Goal: Task Accomplishment & Management: Manage account settings

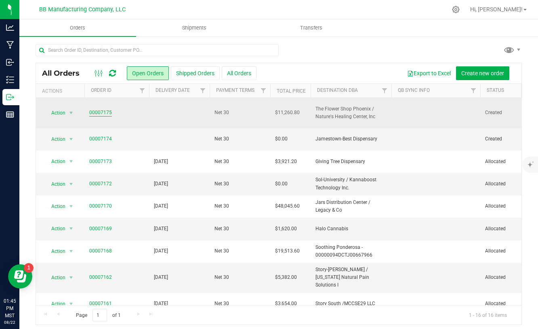
click at [103, 109] on link "00007175" at bounding box center [100, 113] width 23 height 8
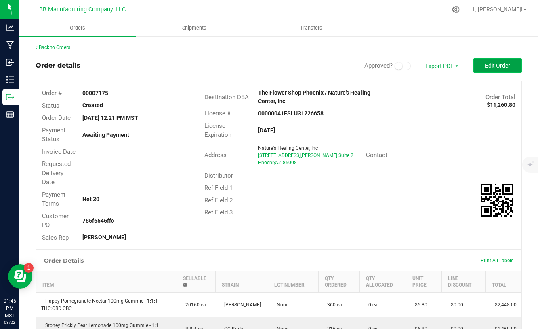
click at [500, 62] on span "Edit Order" at bounding box center [497, 65] width 25 height 6
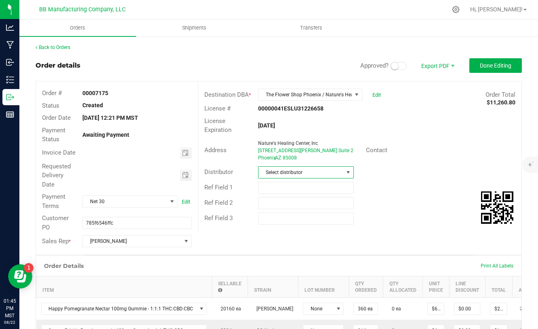
click at [336, 169] on span "Select distributor" at bounding box center [301, 172] width 85 height 11
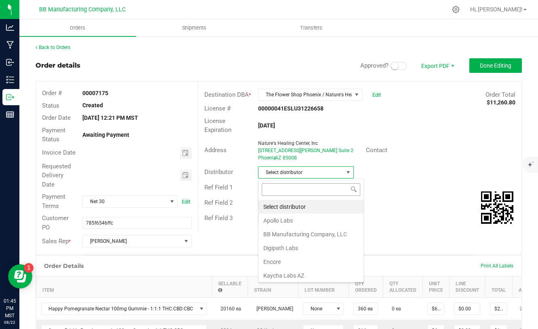
scroll to position [12, 96]
click at [297, 234] on li "BB Manufacturing Company, LLC" at bounding box center [311, 234] width 105 height 14
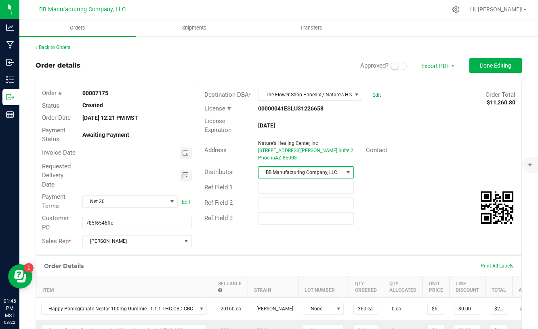
click at [186, 177] on span "Toggle calendar" at bounding box center [185, 175] width 6 height 6
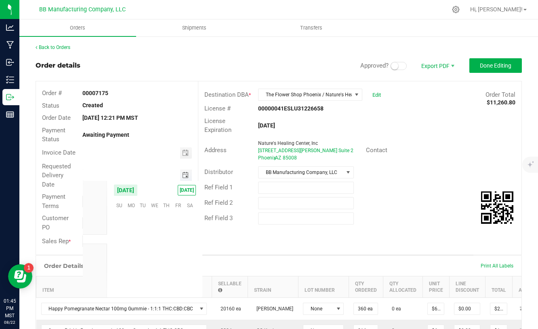
scroll to position [130990, 0]
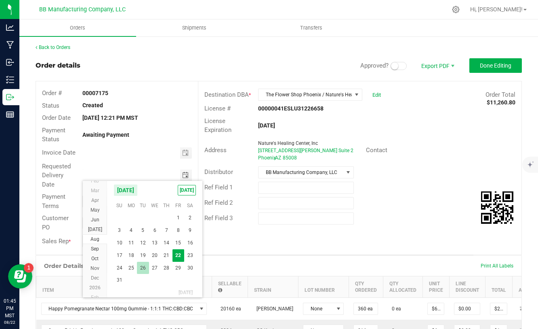
click at [143, 269] on span "26" at bounding box center [143, 267] width 12 height 13
type input "08/26/2025"
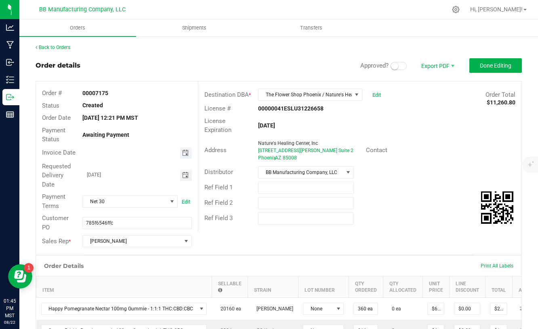
click at [187, 152] on span "Toggle calendar" at bounding box center [185, 153] width 6 height 6
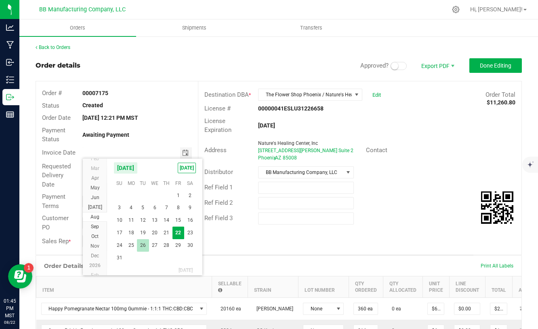
click at [144, 246] on span "26" at bounding box center [143, 245] width 12 height 13
type input "08/26/2025"
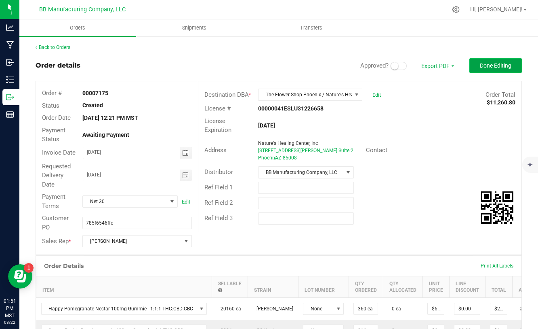
click at [485, 66] on span "Done Editing" at bounding box center [496, 65] width 32 height 6
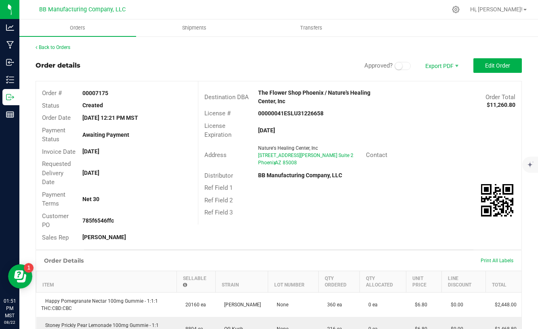
click at [402, 65] on small at bounding box center [398, 65] width 7 height 7
click at [507, 73] on outbound-order-header "Order details Approved? Export PDF Edit Order Order # 00007175 Status Created O…" at bounding box center [279, 153] width 487 height 191
click at [508, 70] on button "Edit Order" at bounding box center [498, 65] width 48 height 15
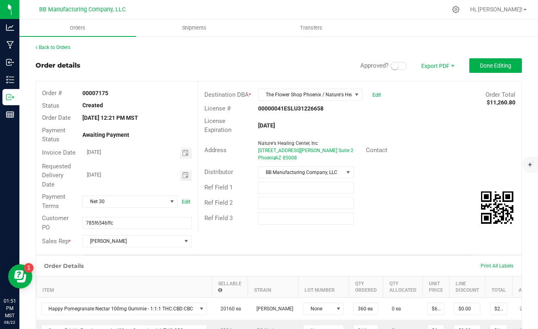
click at [405, 65] on span at bounding box center [399, 66] width 16 height 8
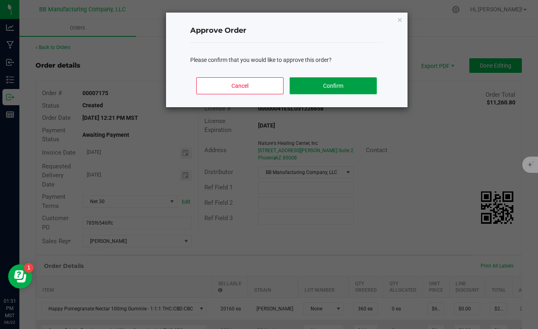
click at [365, 86] on button "Confirm" at bounding box center [333, 85] width 87 height 17
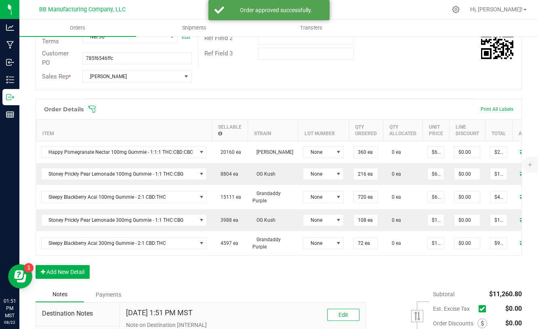
scroll to position [170, 0]
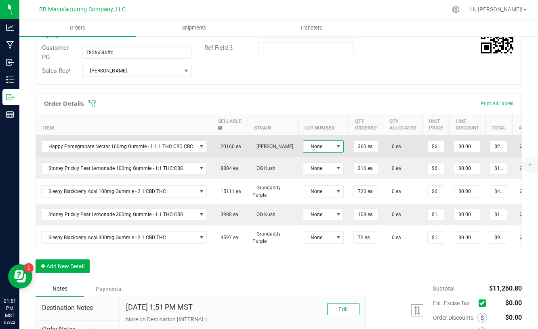
click at [336, 148] on span at bounding box center [338, 146] width 6 height 6
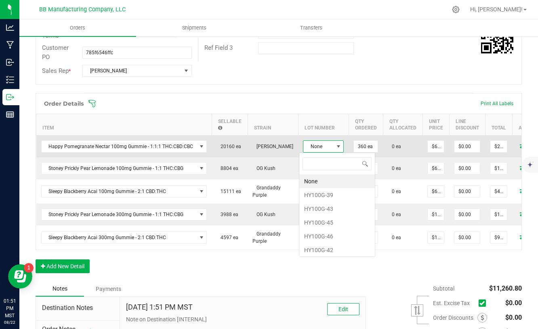
scroll to position [12, 41]
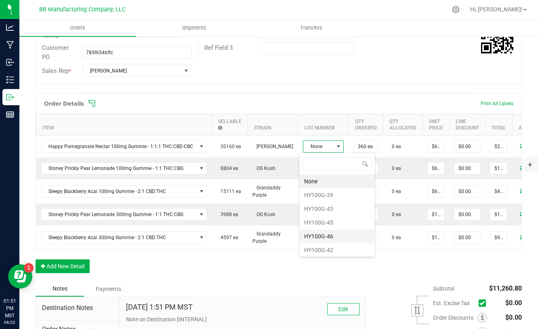
click at [323, 234] on li "HY100G-46" at bounding box center [337, 236] width 76 height 14
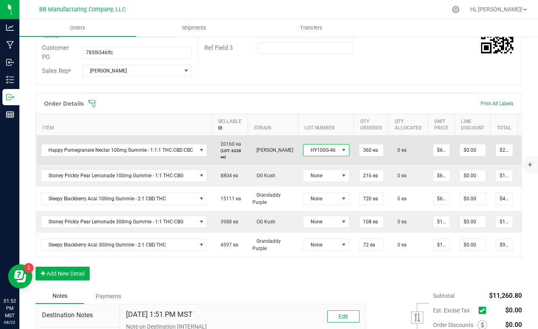
click at [341, 148] on span at bounding box center [344, 150] width 6 height 6
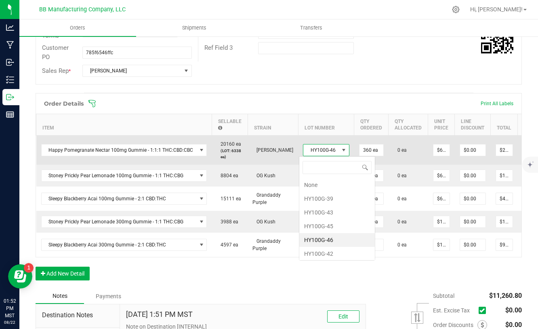
scroll to position [12, 46]
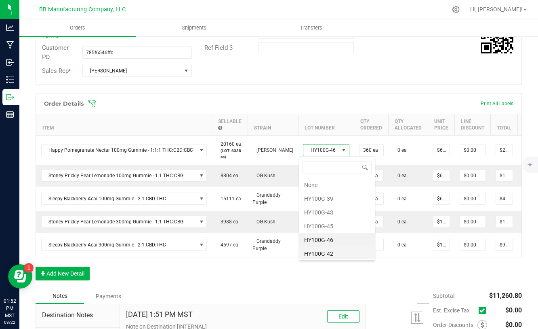
click at [322, 255] on li "HY100G-42" at bounding box center [337, 254] width 76 height 14
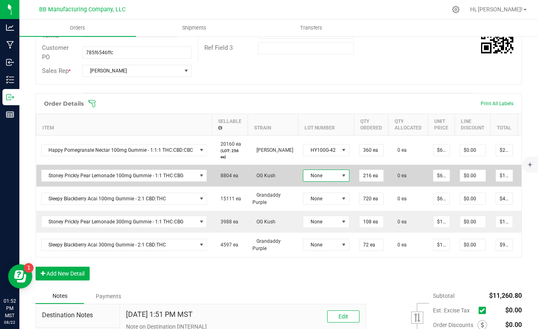
click at [334, 175] on span "None" at bounding box center [322, 175] width 36 height 11
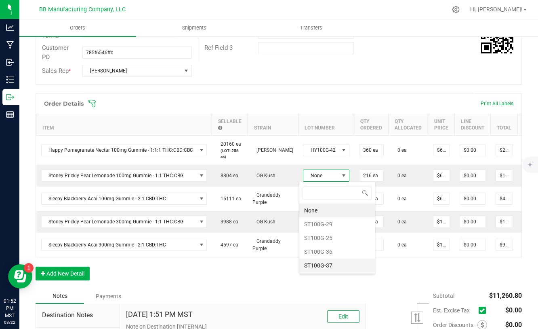
click at [322, 264] on li "ST100G-37" at bounding box center [337, 265] width 76 height 14
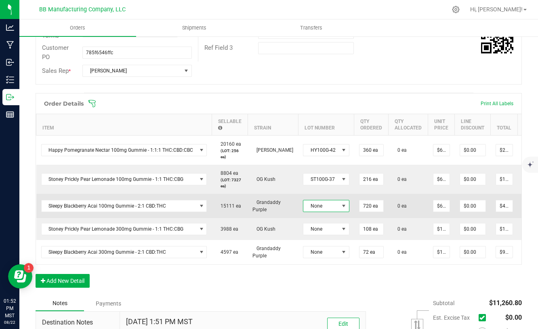
click at [339, 209] on span at bounding box center [344, 205] width 10 height 11
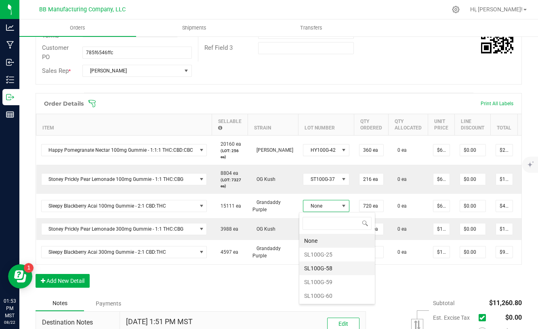
click at [313, 266] on li "SL100G-58" at bounding box center [337, 268] width 76 height 14
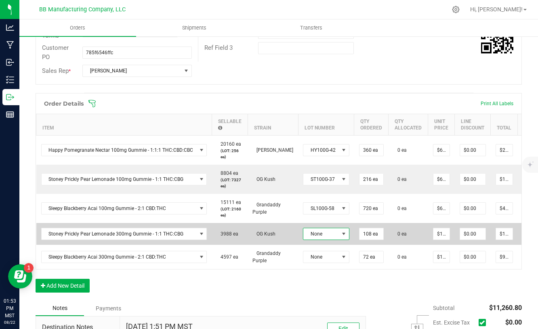
click at [341, 236] on span at bounding box center [344, 233] width 6 height 6
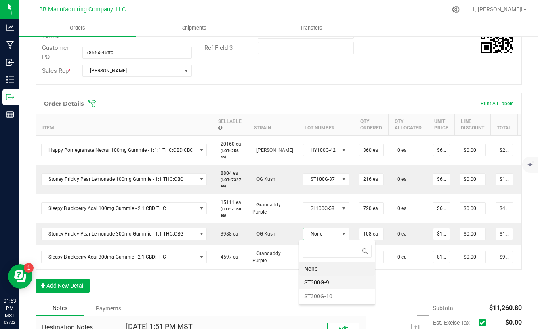
click at [325, 281] on li "ST300G-9" at bounding box center [337, 282] width 76 height 14
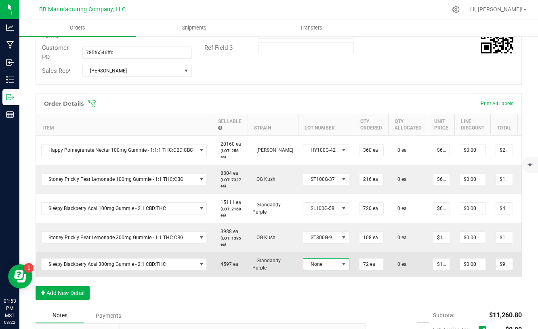
click at [341, 264] on span at bounding box center [344, 264] width 6 height 6
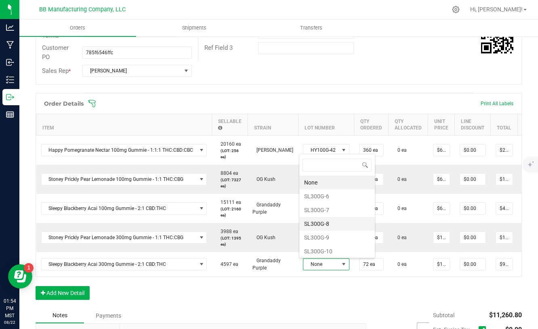
click at [325, 226] on li "SL300G-8" at bounding box center [337, 224] width 76 height 14
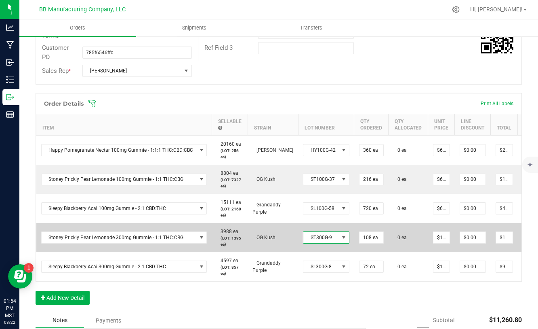
click at [339, 242] on span at bounding box center [344, 237] width 10 height 11
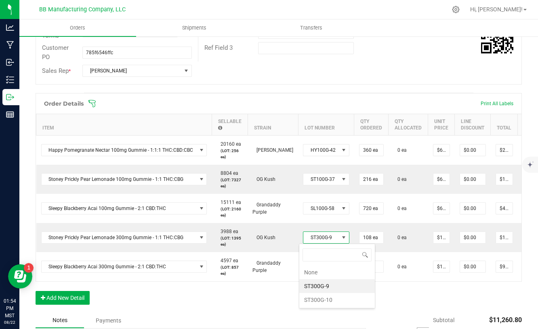
click at [316, 285] on li "ST300G-9" at bounding box center [337, 286] width 76 height 14
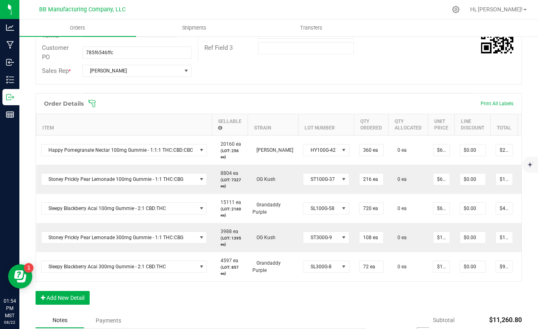
click at [341, 285] on div "Order Details Print All Labels Item Sellable Strain Lot Number Qty Ordered Qty …" at bounding box center [279, 202] width 487 height 219
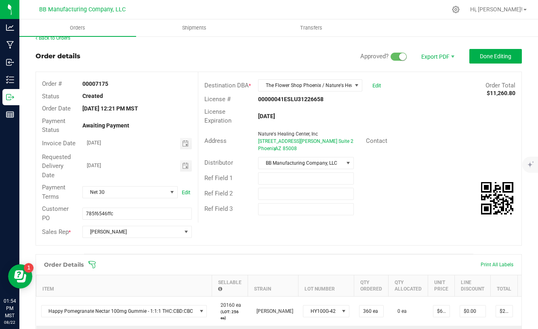
scroll to position [0, 0]
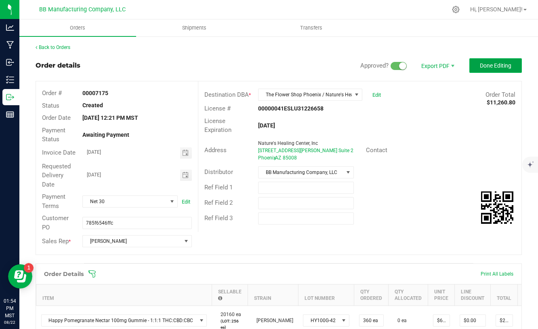
click at [487, 61] on button "Done Editing" at bounding box center [496, 65] width 53 height 15
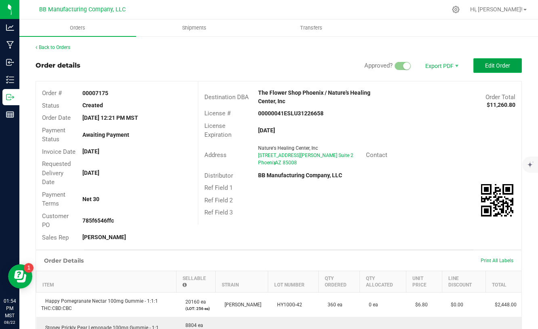
click at [487, 66] on span "Edit Order" at bounding box center [497, 65] width 25 height 6
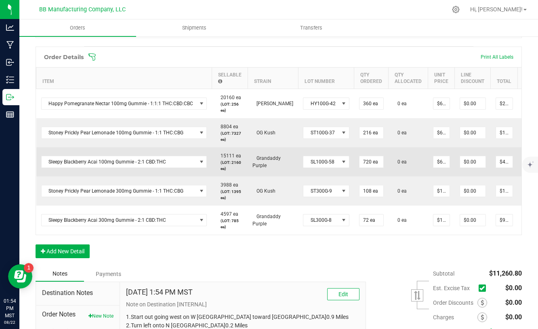
scroll to position [0, 39]
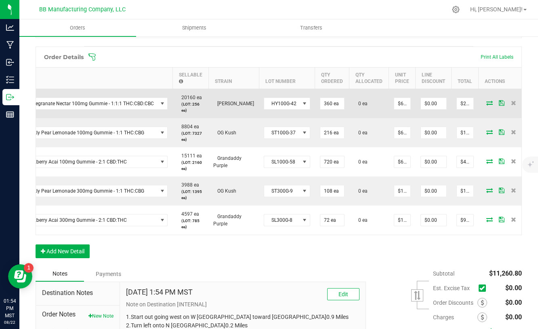
click at [487, 104] on icon at bounding box center [490, 102] width 6 height 5
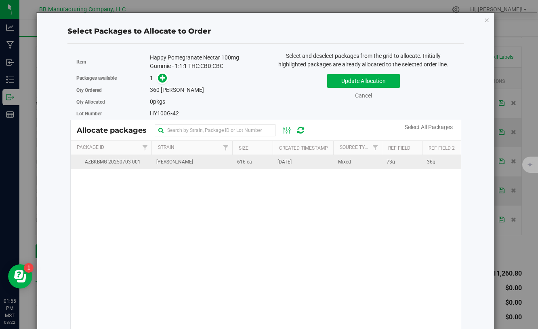
click at [236, 164] on td "616 ea" at bounding box center [252, 162] width 40 height 14
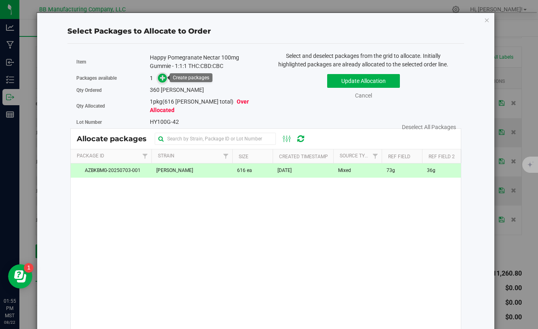
click at [164, 80] on icon at bounding box center [163, 78] width 6 height 6
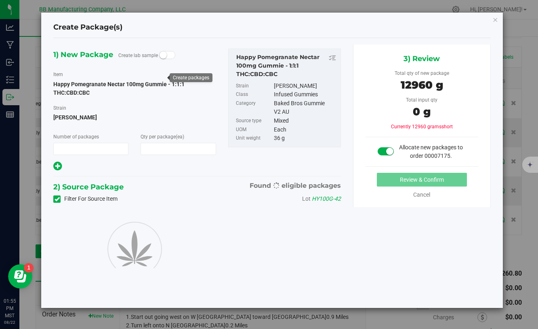
type input "1"
type input "360"
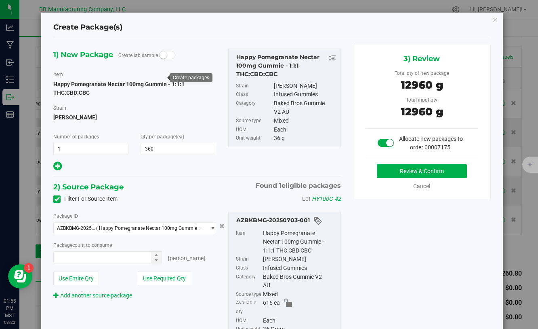
type input "360 ea"
click at [392, 174] on button "Review & Confirm" at bounding box center [422, 171] width 90 height 14
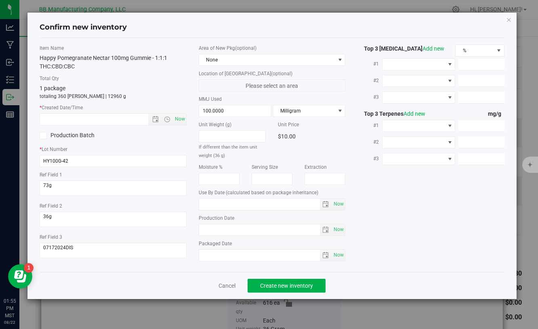
type input "2026-03-25"
type input "2025-03-25"
drag, startPoint x: 234, startPoint y: 230, endPoint x: 156, endPoint y: 230, distance: 78.8
click at [155, 230] on div "Item Name Happy Pomegranate Nectar 100mg Gummie - 1:1:1 THC:CBD:CBC Total Qty 1…" at bounding box center [272, 154] width 477 height 221
click at [74, 118] on input "text" at bounding box center [101, 119] width 122 height 11
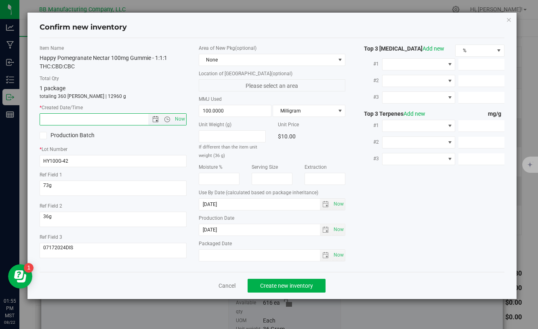
paste input "2025-03-25"
click at [293, 285] on span "Create new inventory" at bounding box center [286, 285] width 53 height 6
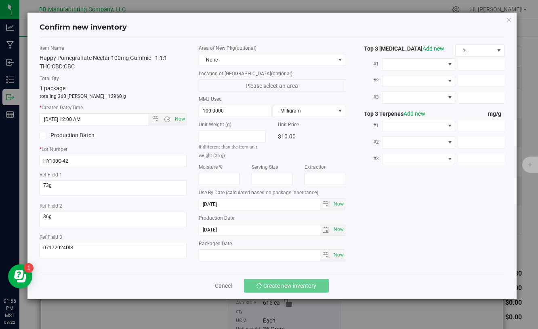
type input "3/25/2025 1:55 PM"
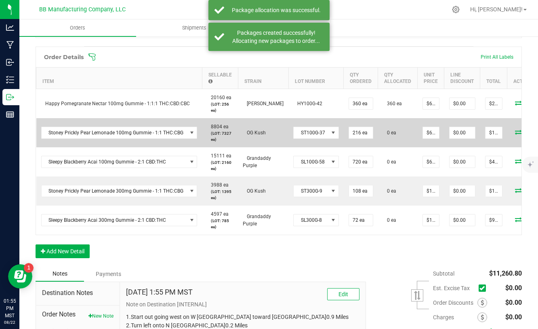
click at [515, 133] on icon at bounding box center [518, 131] width 6 height 5
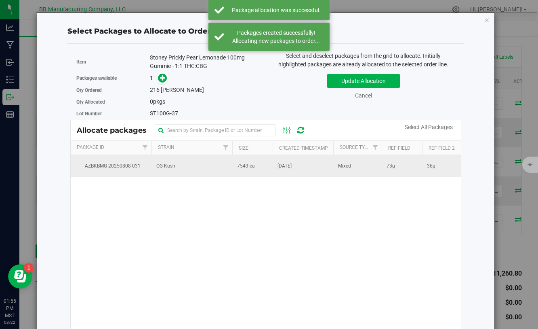
click at [286, 168] on span "Aug 8, 2025" at bounding box center [285, 166] width 14 height 8
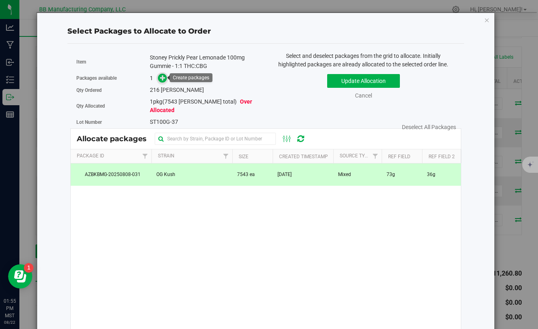
click at [161, 81] on span at bounding box center [162, 78] width 9 height 9
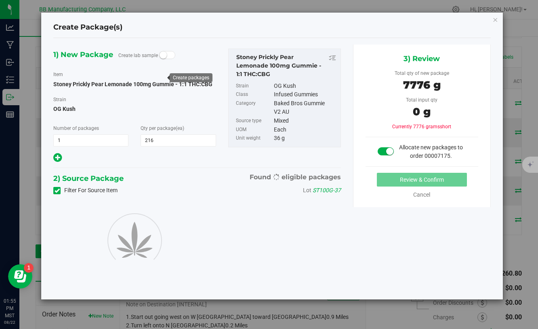
type input "216"
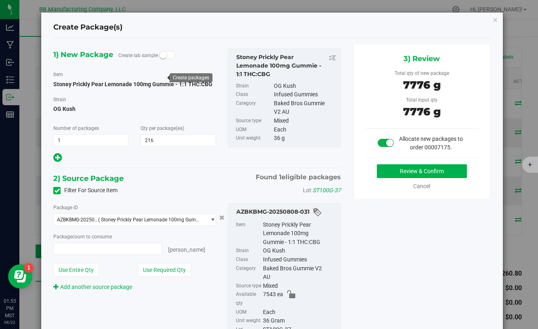
type input "216 ea"
click at [397, 174] on button "Review & Confirm" at bounding box center [422, 171] width 90 height 14
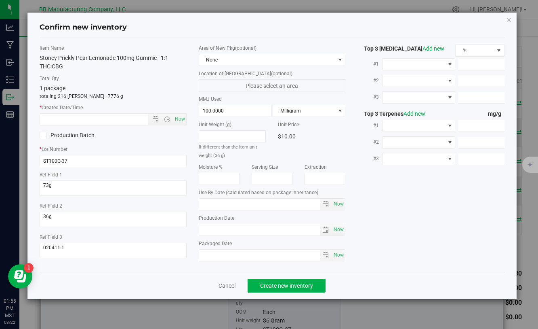
type input "2026-07-14"
type input "2025-07-14"
drag, startPoint x: 234, startPoint y: 228, endPoint x: 181, endPoint y: 231, distance: 52.6
click at [181, 230] on div "Item Name Stoney Prickly Pear Lemonade 100mg Gummie - 1:1 THC:CBG Total Qty 1 p…" at bounding box center [272, 154] width 477 height 221
click at [98, 123] on input "text" at bounding box center [101, 119] width 122 height 11
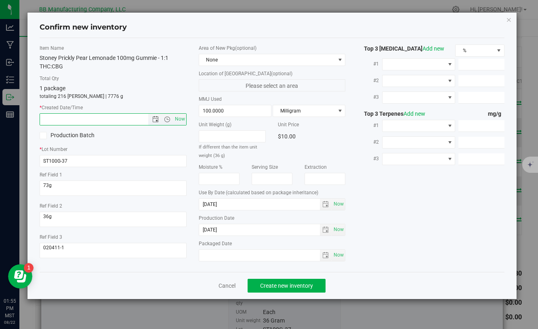
paste input "2025-07-14"
click at [283, 284] on span "Create new inventory" at bounding box center [286, 285] width 53 height 6
type input "7/14/2025 1:55 PM"
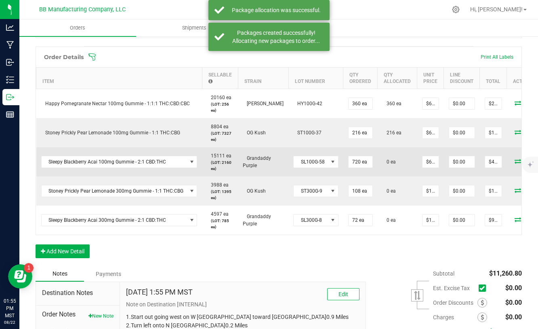
click at [515, 160] on icon at bounding box center [518, 160] width 6 height 5
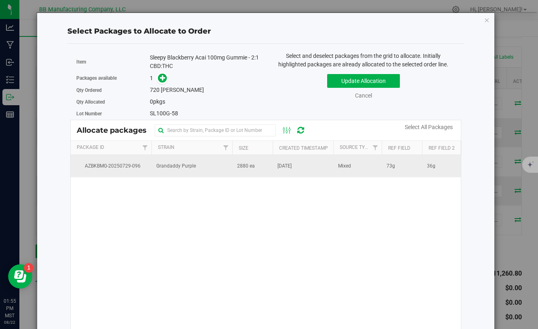
click at [292, 165] on span "Jul 29, 2025" at bounding box center [285, 166] width 14 height 8
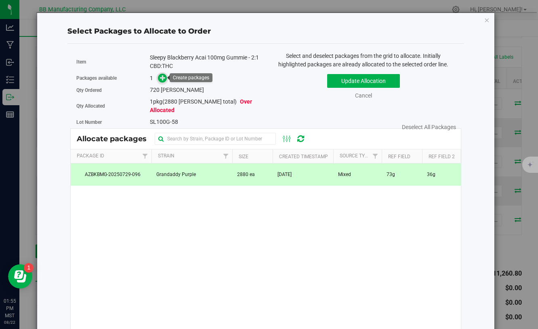
click at [164, 79] on icon at bounding box center [163, 78] width 6 height 6
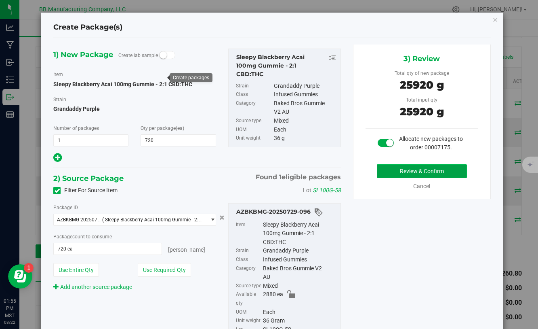
click at [384, 170] on button "Review & Confirm" at bounding box center [422, 171] width 90 height 14
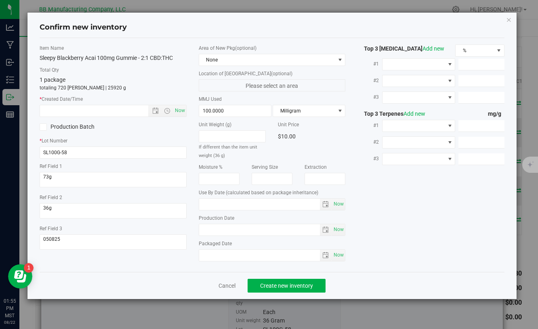
type input "2026-07-11"
type input "2025-07-11"
drag, startPoint x: 230, startPoint y: 231, endPoint x: 194, endPoint y: 230, distance: 36.0
click at [194, 230] on div "Area of New Pkg (optional) None Location of New Pkg (optional) Please select an…" at bounding box center [272, 154] width 159 height 221
click at [89, 111] on input "text" at bounding box center [101, 110] width 122 height 11
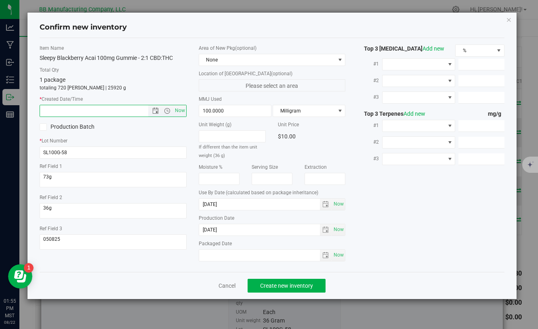
paste input "2025-07-11"
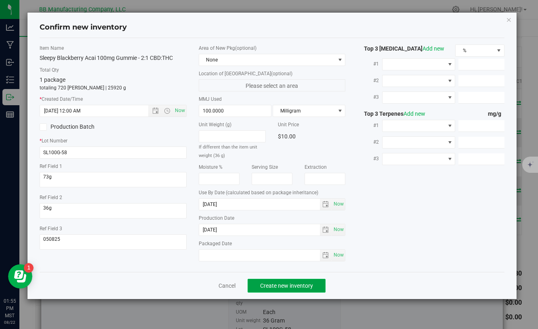
click at [261, 283] on span "Create new inventory" at bounding box center [286, 285] width 53 height 6
type input "7/11/2025 1:55 PM"
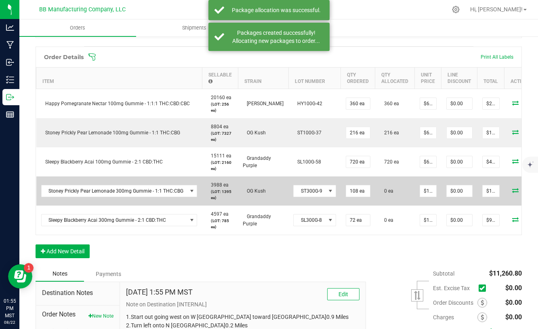
click at [512, 192] on icon at bounding box center [515, 190] width 6 height 5
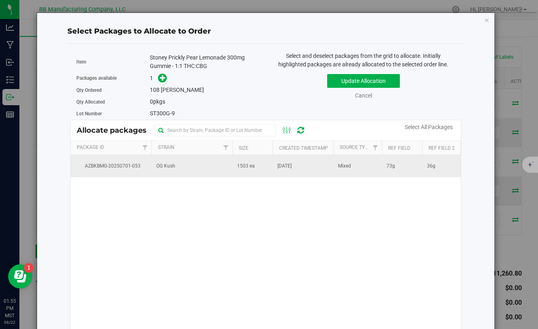
click at [238, 169] on span "1503 ea" at bounding box center [246, 166] width 18 height 8
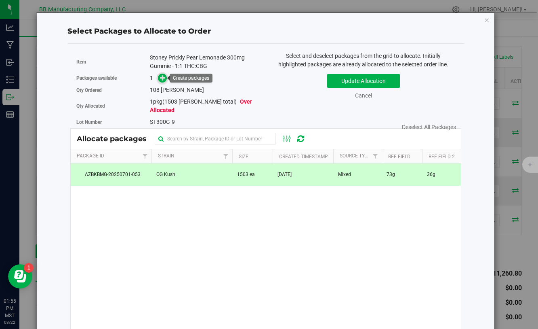
click at [160, 76] on icon at bounding box center [163, 78] width 6 height 6
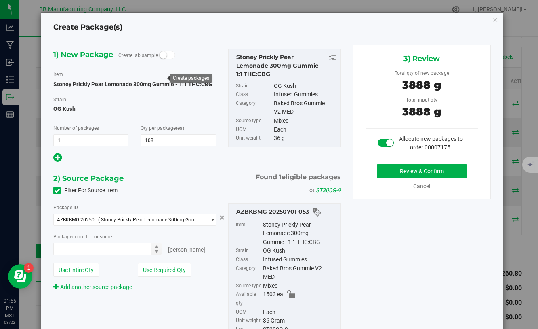
type input "108 ea"
click at [391, 172] on button "Review & Confirm" at bounding box center [422, 171] width 90 height 14
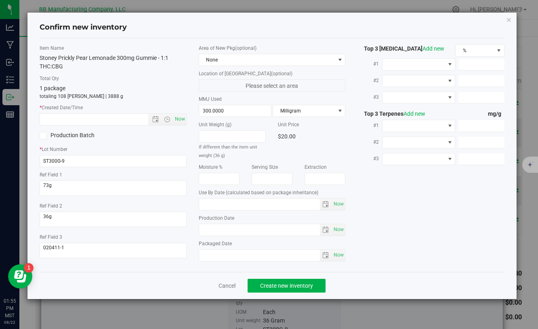
type input "2026-06-03"
type input "2025-06-03"
drag, startPoint x: 240, startPoint y: 228, endPoint x: 180, endPoint y: 228, distance: 60.2
click at [180, 228] on div "Item Name Stoney Prickly Pear Lemonade 300mg Gummie - 1:1 THC:CBG Total Qty 1 p…" at bounding box center [272, 154] width 477 height 221
click at [74, 116] on input "text" at bounding box center [101, 119] width 122 height 11
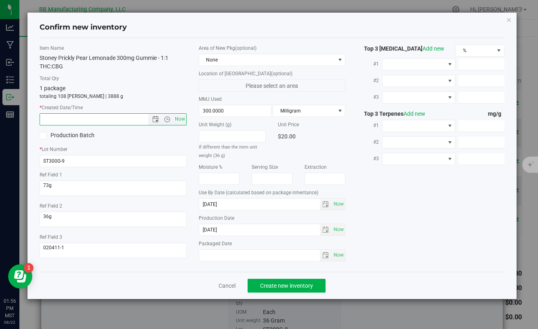
paste input "2025-06-03"
click at [289, 279] on button "Create new inventory" at bounding box center [287, 285] width 78 height 14
type input "6/3/2025 1:56 PM"
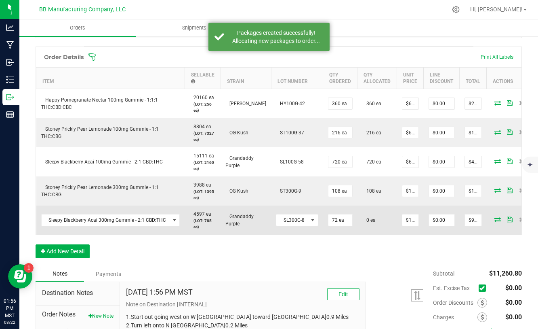
click at [495, 219] on icon at bounding box center [498, 219] width 6 height 5
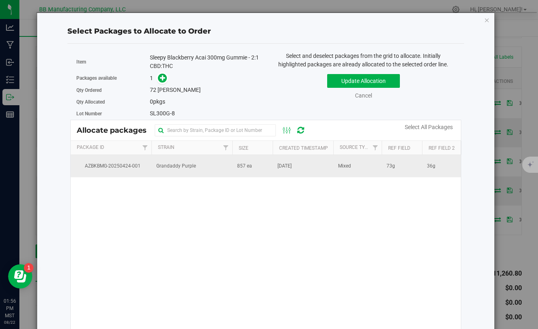
click at [243, 165] on span "857 ea" at bounding box center [244, 166] width 15 height 8
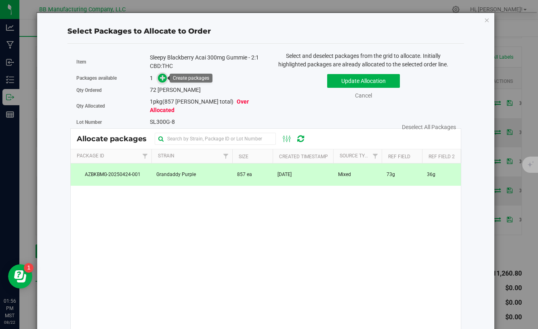
click at [163, 78] on icon at bounding box center [163, 78] width 6 height 6
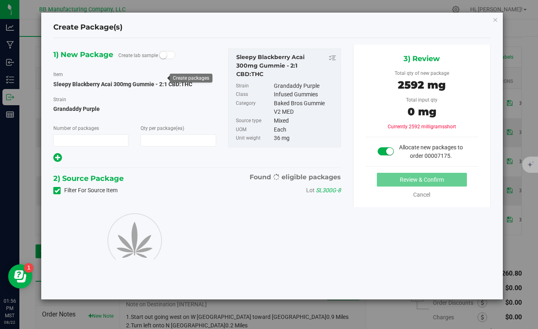
type input "1"
type input "72"
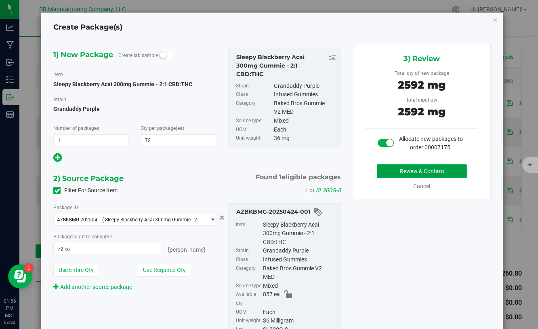
click at [403, 171] on button "Review & Confirm" at bounding box center [422, 171] width 90 height 14
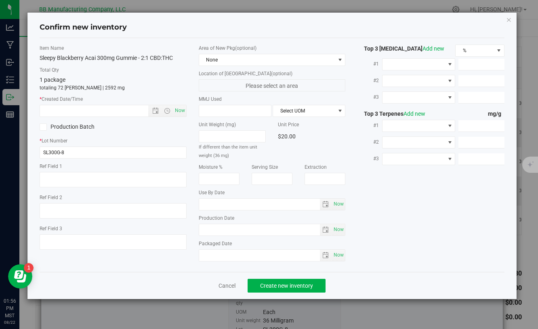
type textarea "73g"
type textarea "36g"
type textarea "FP137"
type input "300.0000"
type input "2026-04-15"
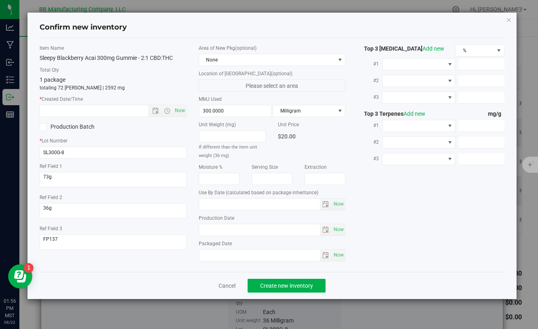
type input "2025-04-15"
drag, startPoint x: 241, startPoint y: 232, endPoint x: 173, endPoint y: 232, distance: 67.5
click at [173, 232] on div "Item Name Sleepy Blackberry Acai 300mg Gummie - 2:1 CBD:THC Total Qty 1 package…" at bounding box center [272, 154] width 477 height 221
click at [92, 108] on input "text" at bounding box center [101, 110] width 122 height 11
paste input "2025-04-15"
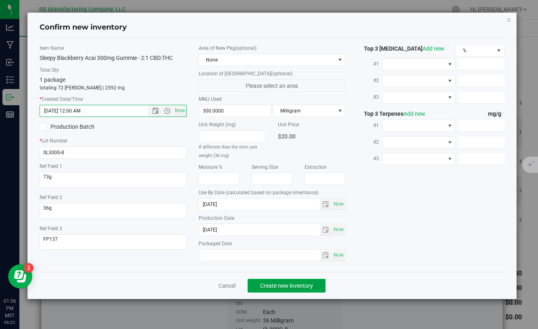
click at [266, 285] on span "Create new inventory" at bounding box center [286, 285] width 53 height 6
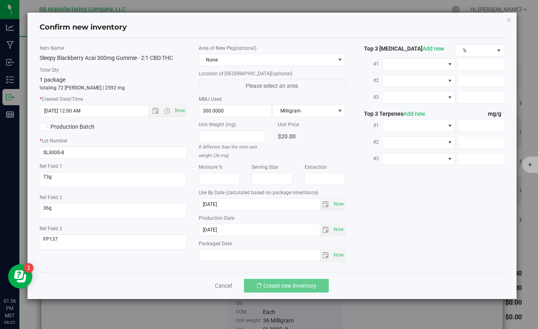
type input "4/15/2025 1:56 PM"
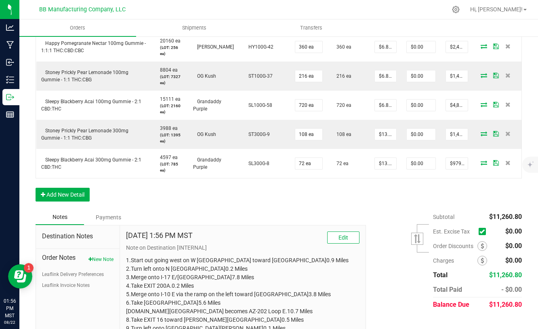
scroll to position [300, 0]
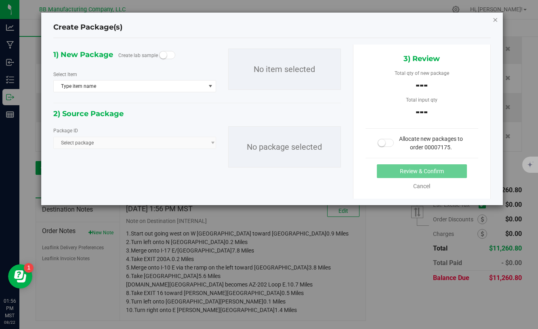
click at [495, 21] on icon "button" at bounding box center [496, 20] width 6 height 10
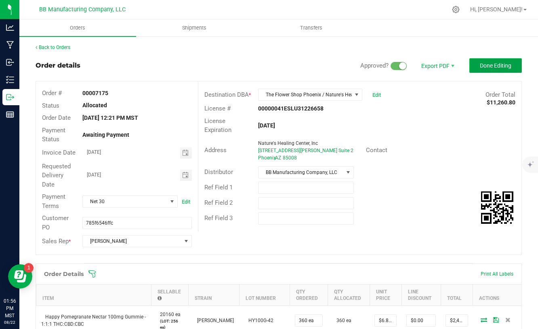
click at [491, 62] on span "Done Editing" at bounding box center [496, 65] width 32 height 6
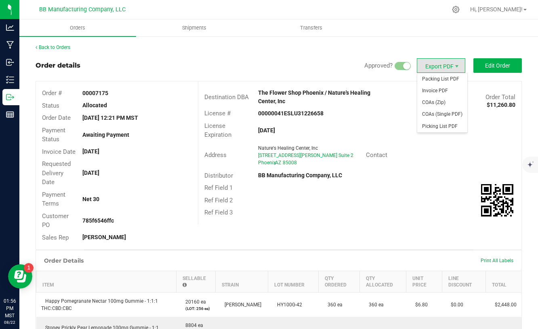
click at [441, 68] on span "Export PDF" at bounding box center [441, 65] width 48 height 15
click at [435, 91] on span "Invoice PDF" at bounding box center [443, 91] width 50 height 12
click at [433, 102] on span "COAs (Zip)" at bounding box center [443, 103] width 50 height 12
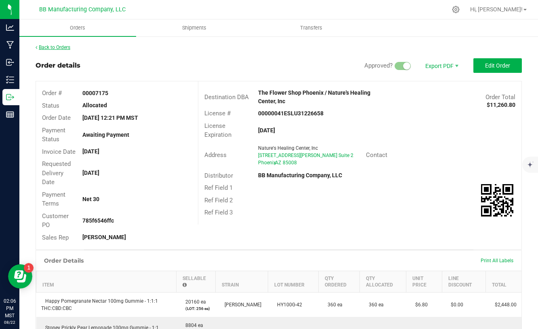
click at [67, 47] on link "Back to Orders" at bounding box center [53, 47] width 35 height 6
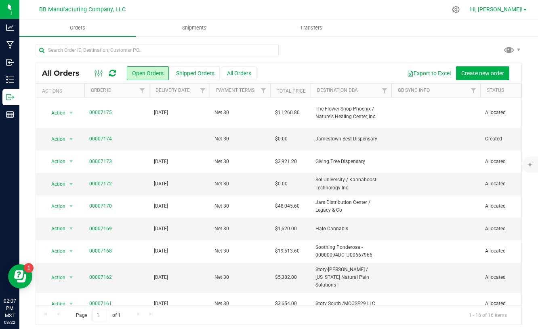
click at [521, 9] on span "Hi, Chris!" at bounding box center [496, 9] width 53 height 6
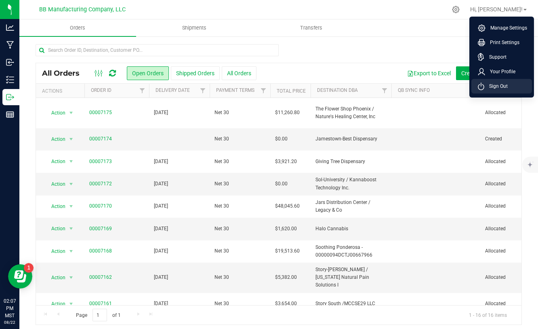
click at [501, 90] on span "Sign Out" at bounding box center [496, 86] width 23 height 8
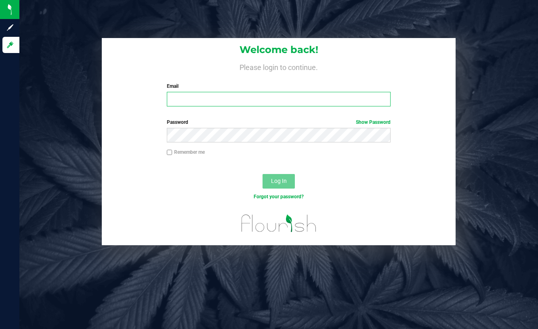
click at [287, 103] on input "Email" at bounding box center [279, 99] width 224 height 15
type input "[EMAIL_ADDRESS][DOMAIN_NAME]"
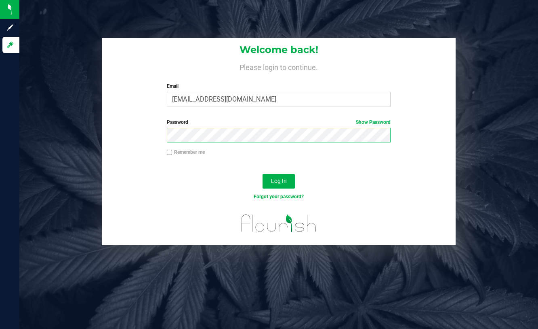
click at [263, 174] on button "Log In" at bounding box center [279, 181] width 32 height 15
